Goal: Find specific page/section: Find specific page/section

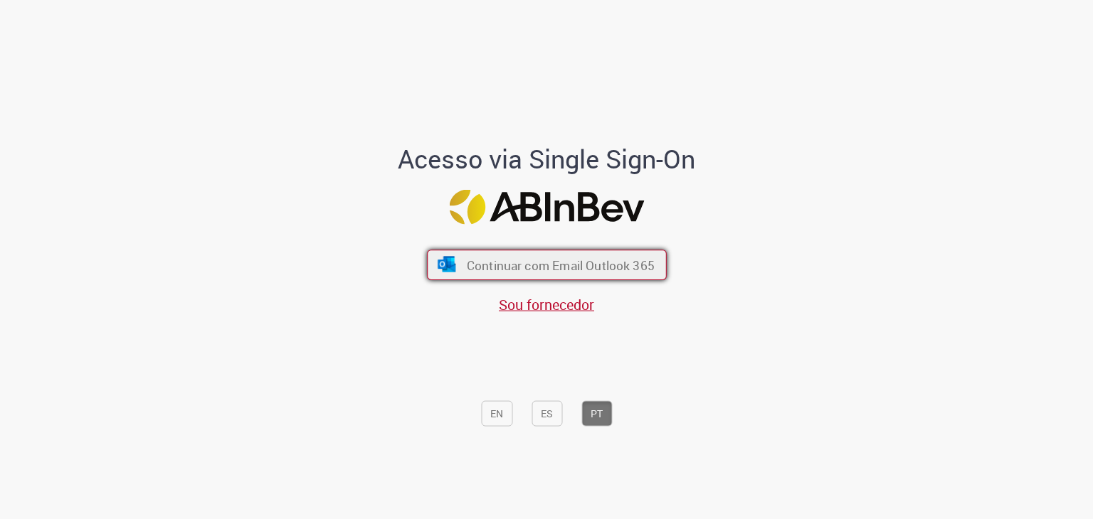
click at [561, 269] on font "Continuar com Email Outlook 365" at bounding box center [560, 266] width 188 height 16
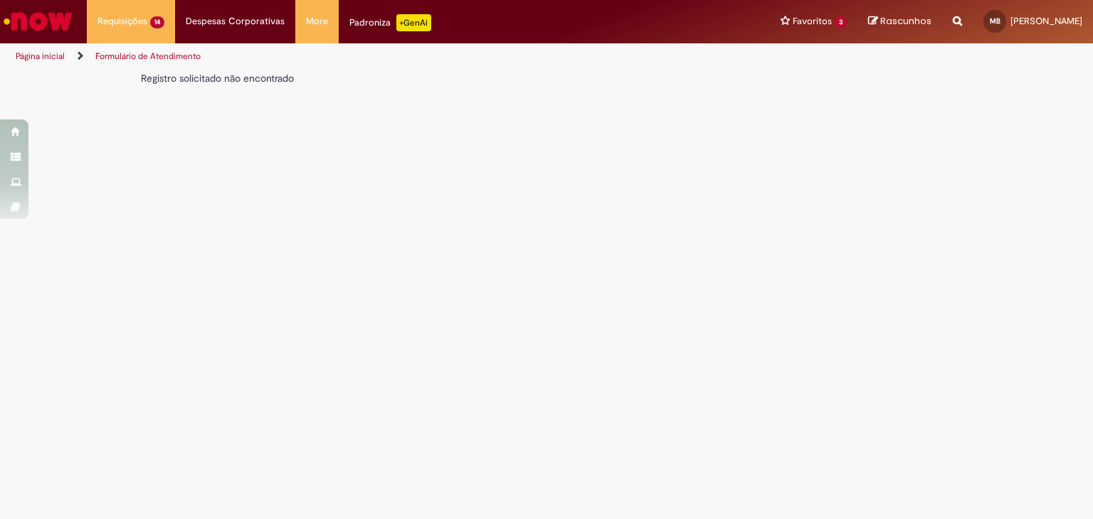
click at [40, 18] on img "Ir para a Homepage" at bounding box center [37, 21] width 73 height 28
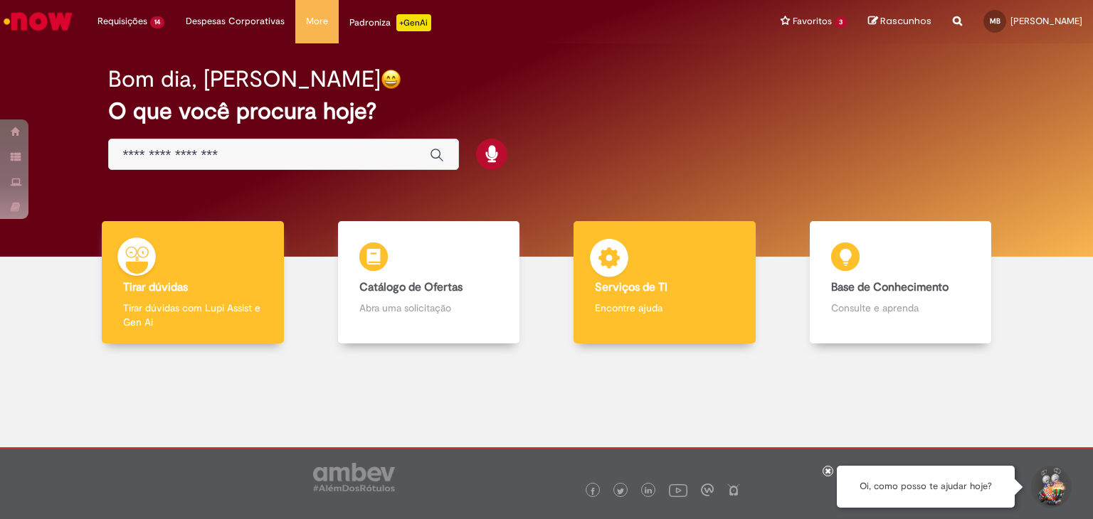
click at [627, 291] on b "Serviços de TI" at bounding box center [631, 287] width 73 height 14
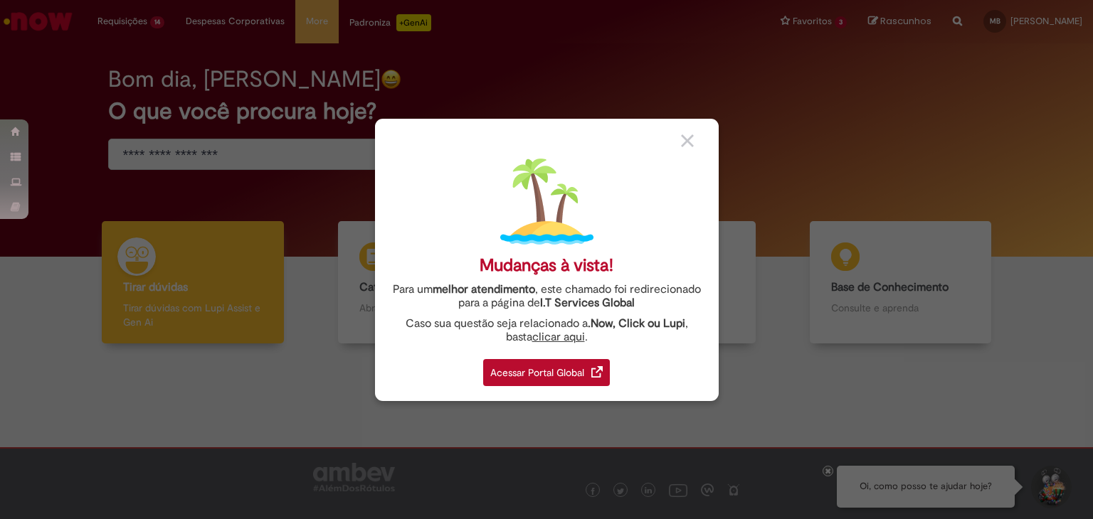
click at [549, 372] on div "Acessar Portal Global" at bounding box center [546, 372] width 127 height 27
